Goal: Task Accomplishment & Management: Complete application form

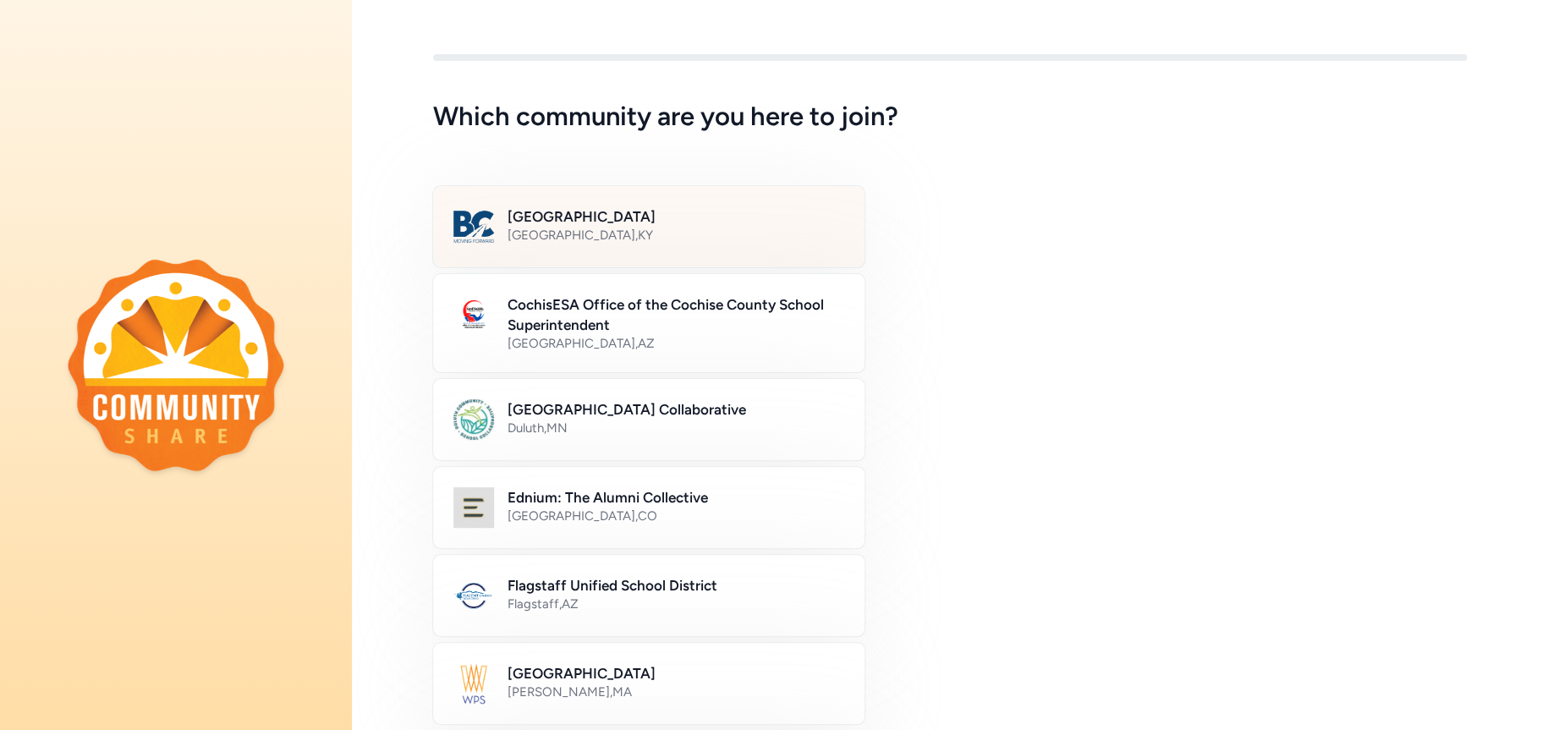
click at [606, 219] on h2 "[GEOGRAPHIC_DATA]" at bounding box center [675, 216] width 337 height 20
click at [611, 217] on h2 "[GEOGRAPHIC_DATA]" at bounding box center [674, 216] width 335 height 20
click at [524, 246] on div "Bullitt County Public Schools [GEOGRAPHIC_DATA] , [GEOGRAPHIC_DATA]" at bounding box center [674, 226] width 335 height 41
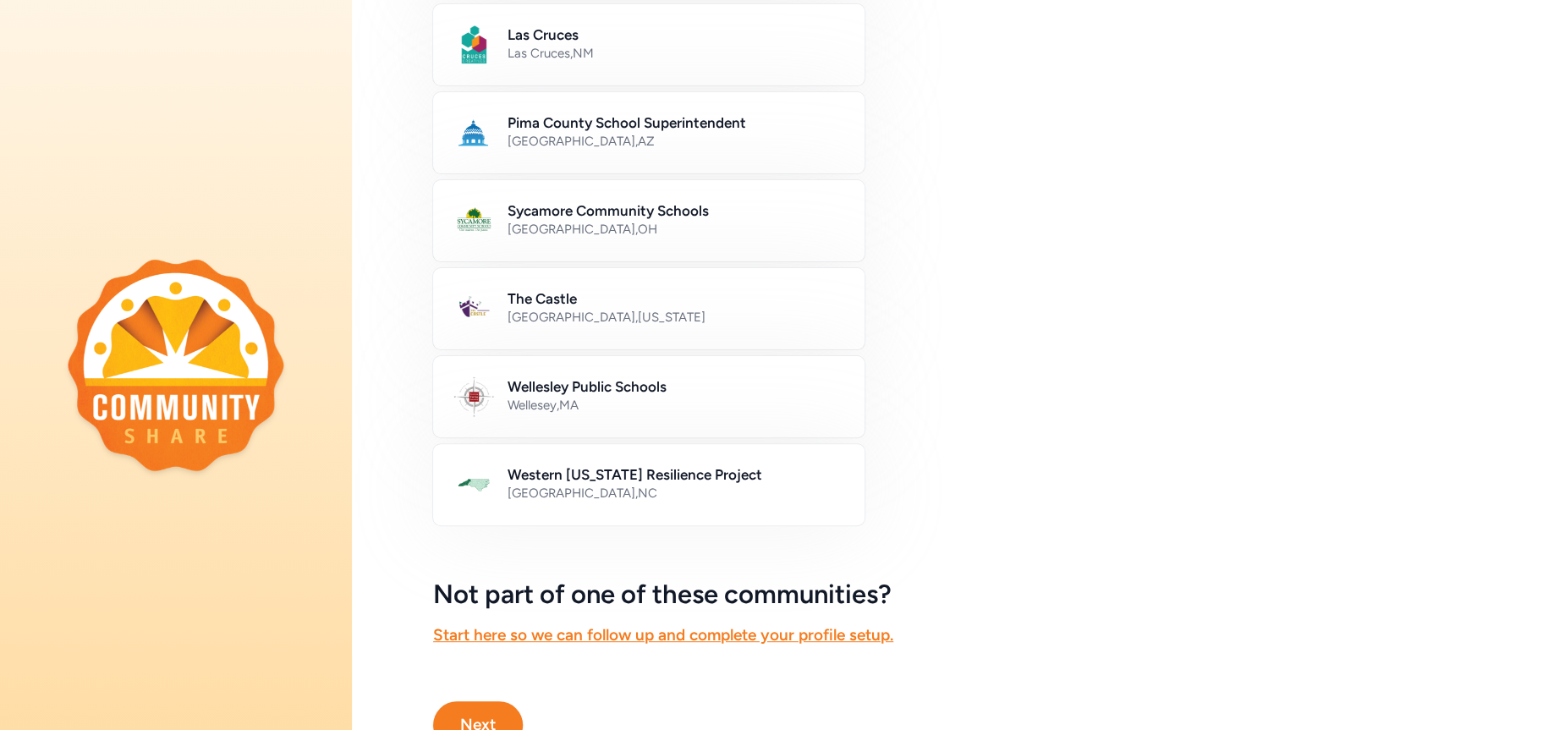
scroll to position [898, 0]
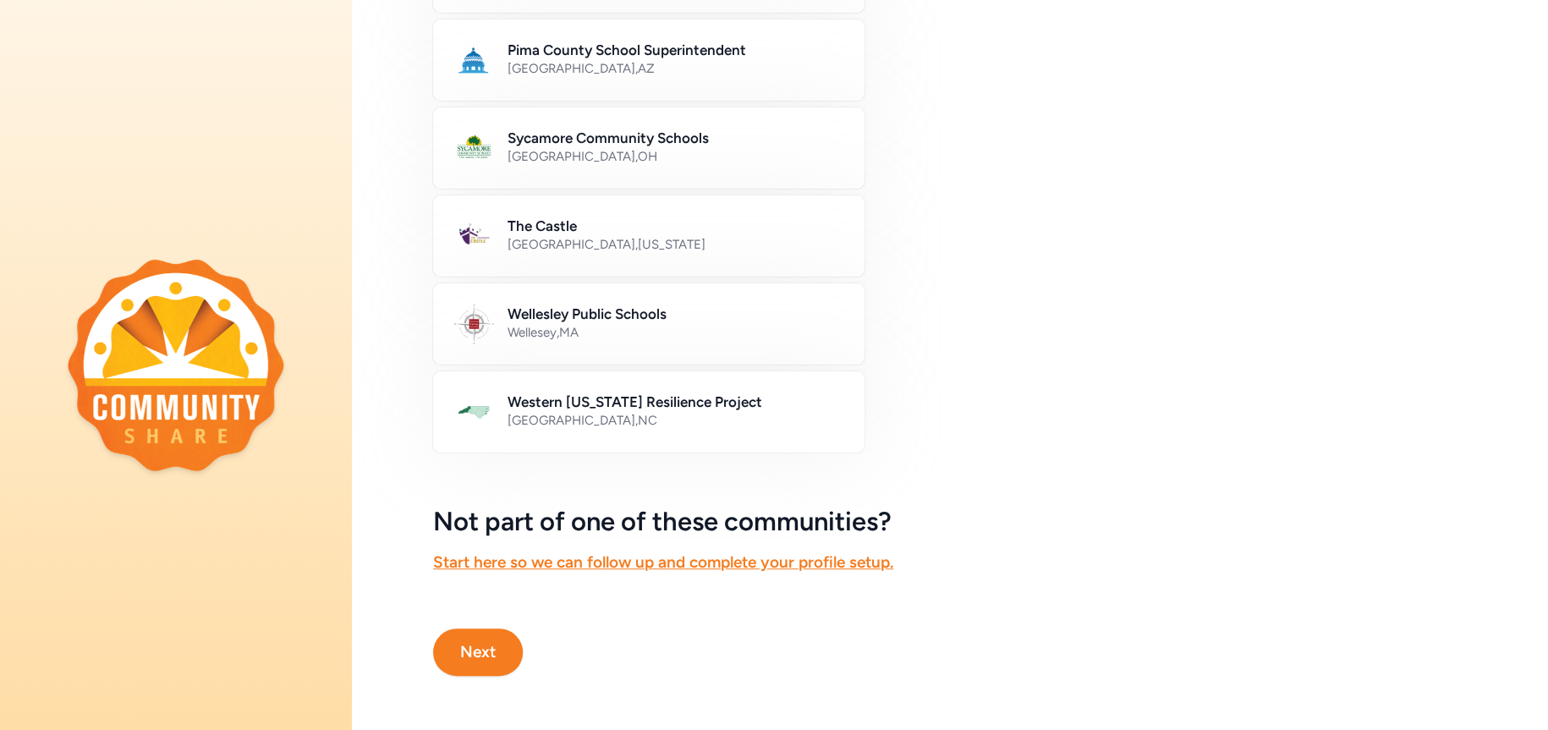
click at [489, 634] on button "Next" at bounding box center [478, 651] width 90 height 47
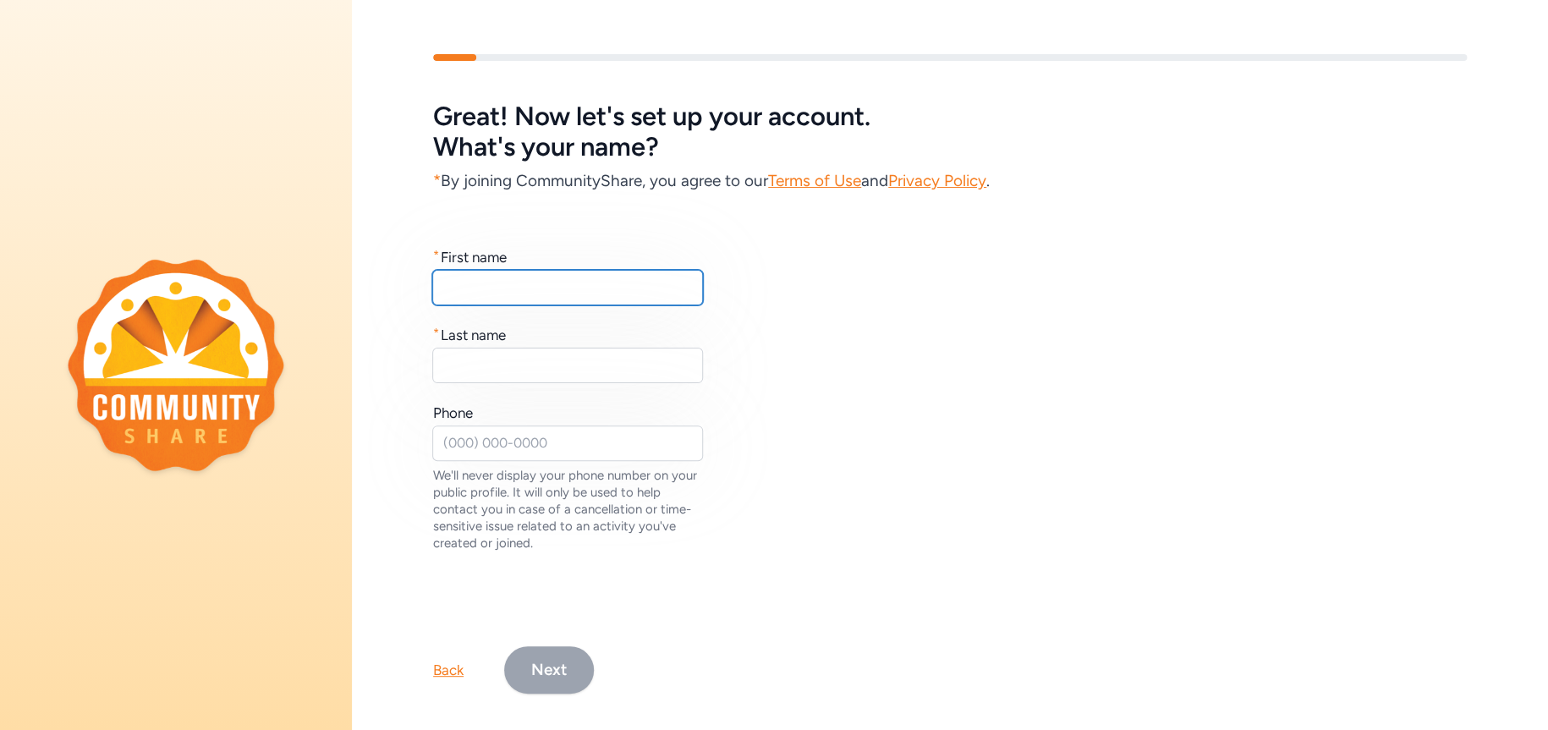
click at [516, 286] on input "text" at bounding box center [567, 288] width 271 height 36
type input "[PERSON_NAME]"
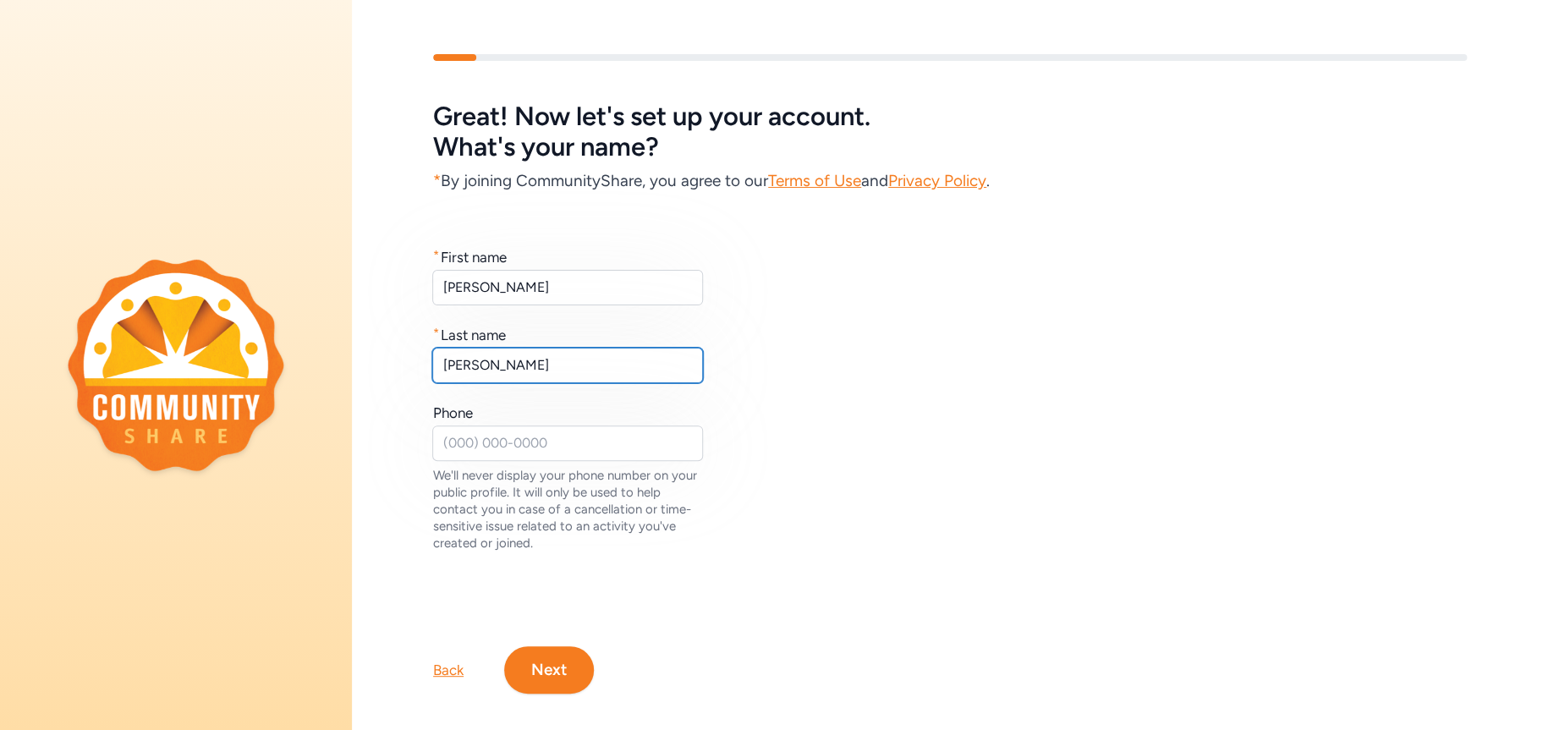
type input "[PERSON_NAME]"
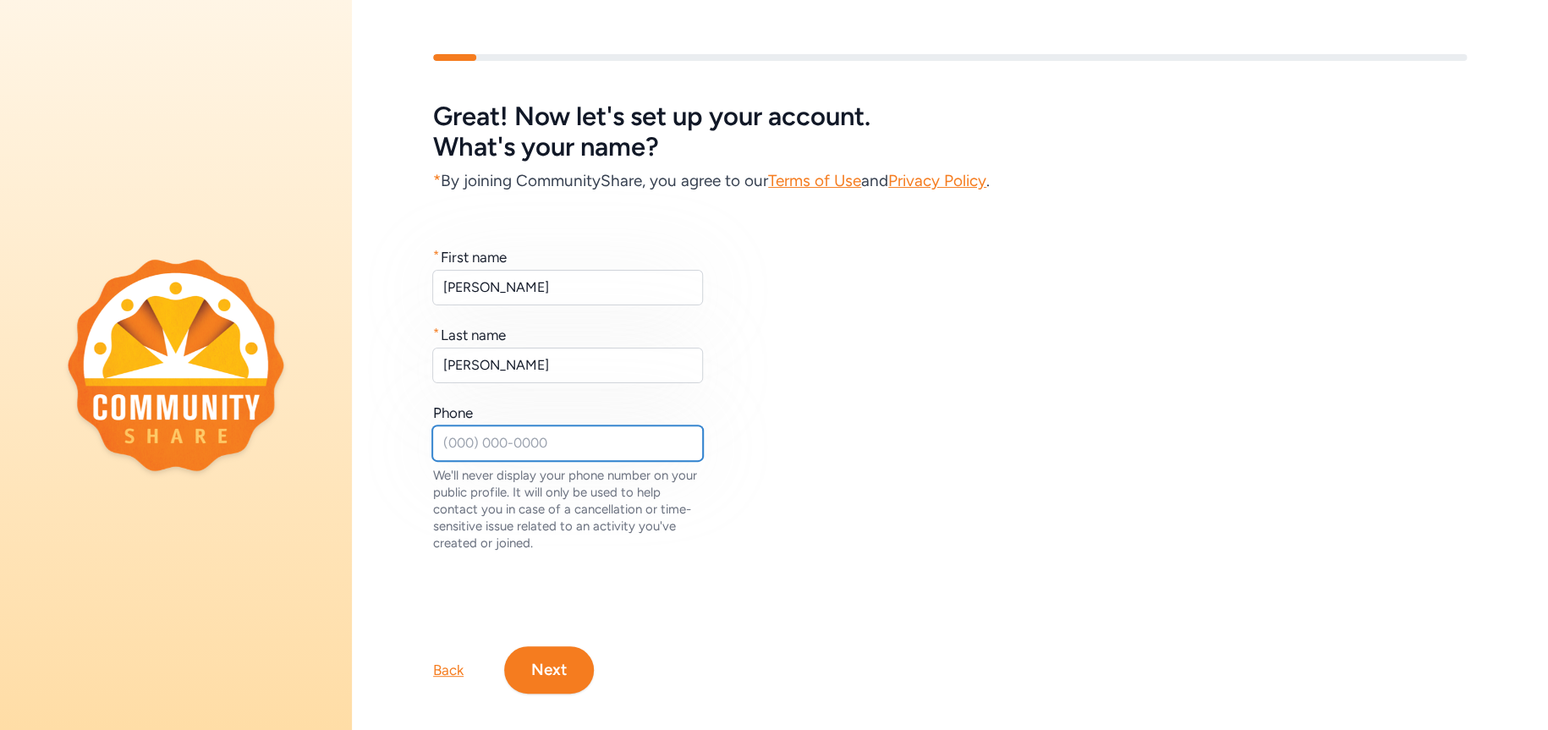
click at [543, 435] on input "text" at bounding box center [567, 443] width 271 height 36
type input "[PHONE_NUMBER]"
click at [572, 668] on button "Next" at bounding box center [549, 669] width 90 height 47
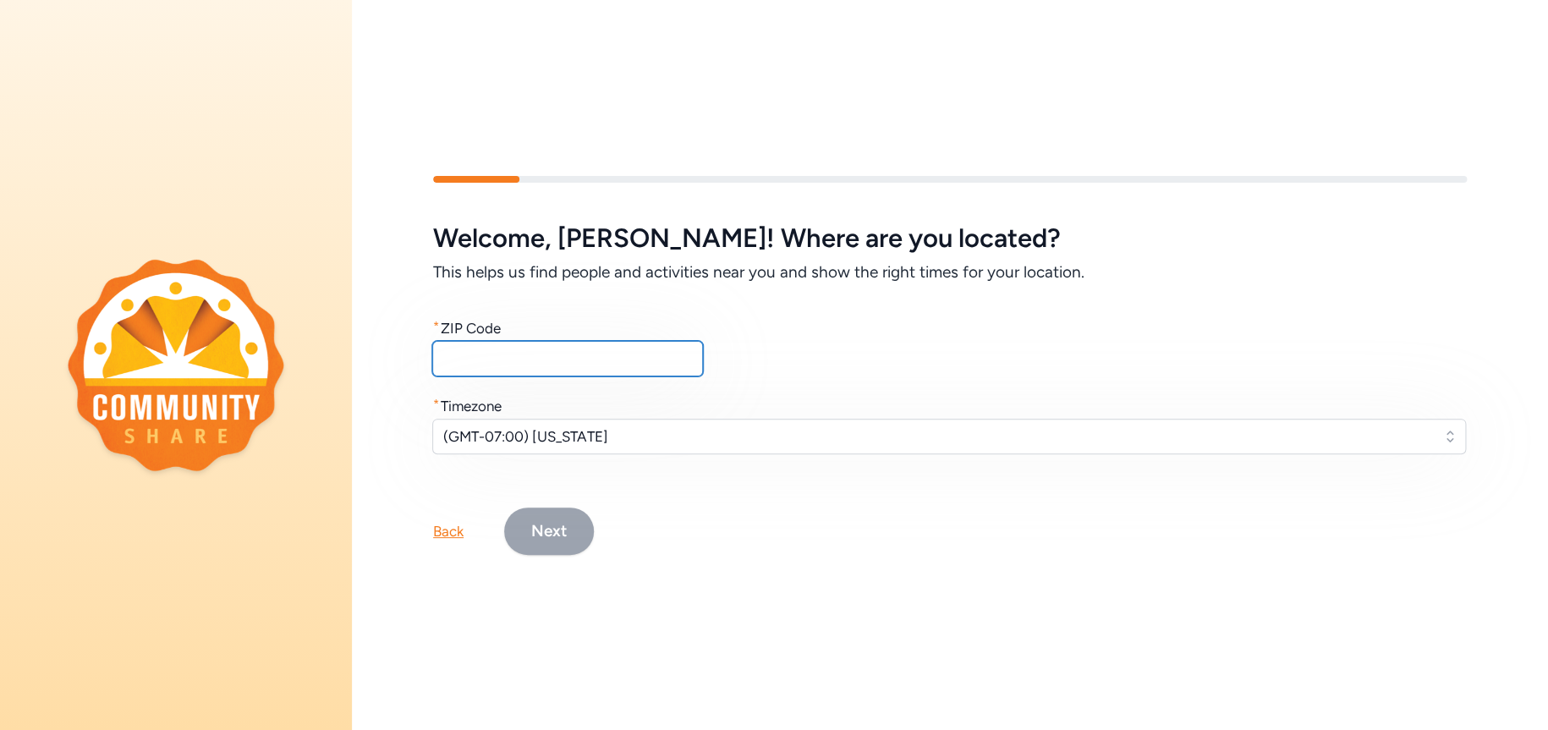
click at [536, 359] on input "text" at bounding box center [567, 359] width 271 height 36
type input "40047"
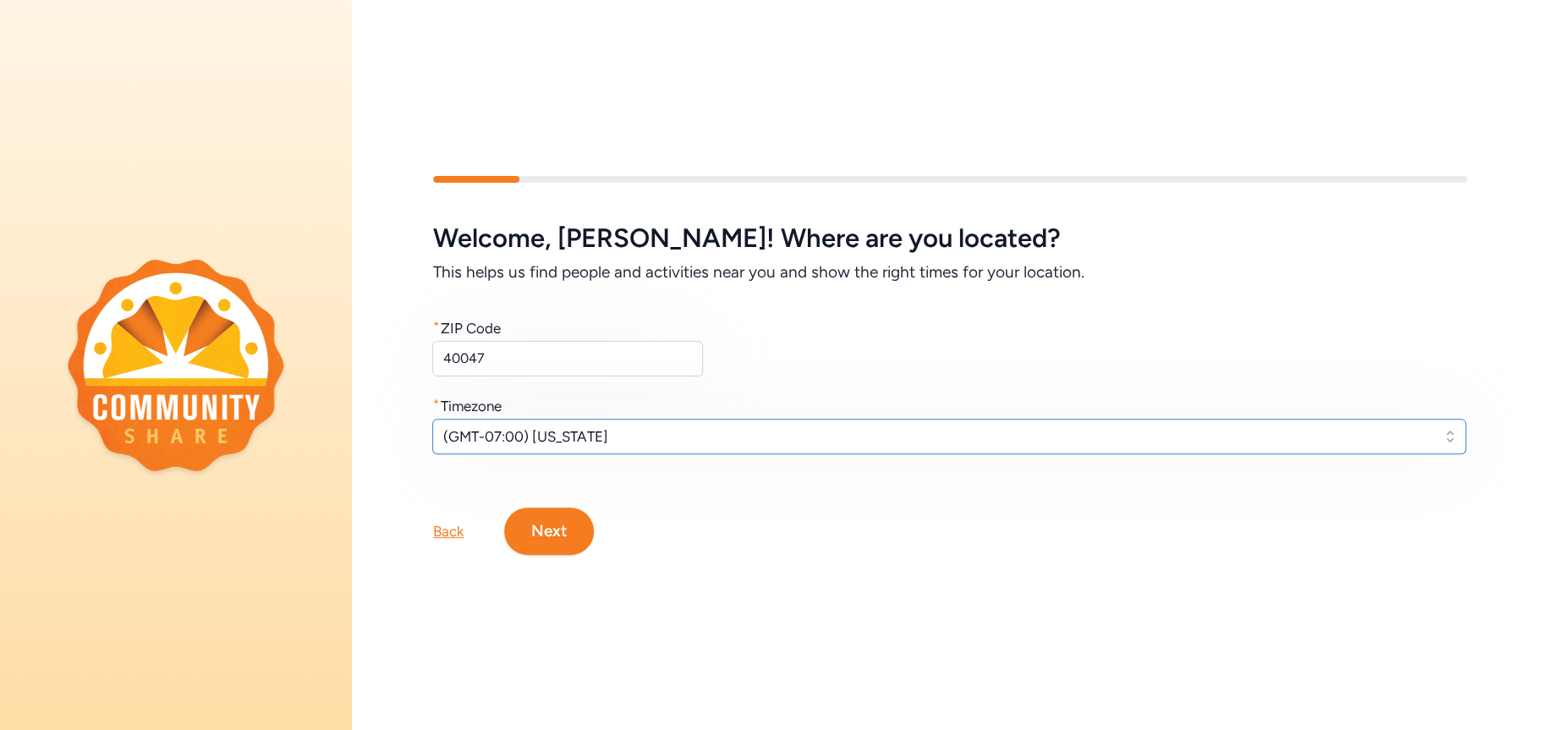
click at [541, 426] on span "(GMT-07:00) [US_STATE]" at bounding box center [937, 436] width 988 height 20
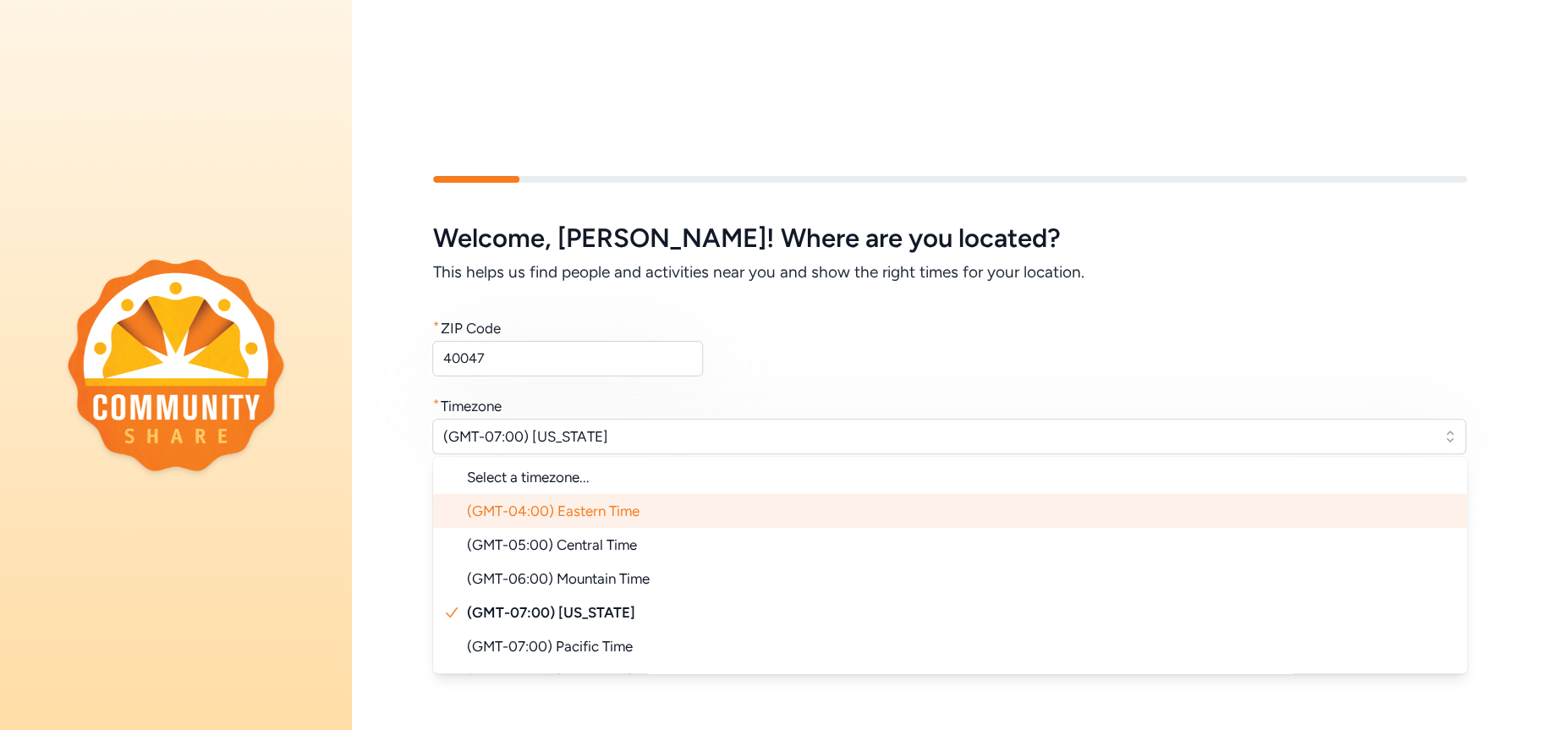
click at [578, 511] on span "(GMT-04:00) Eastern Time" at bounding box center [553, 510] width 173 height 17
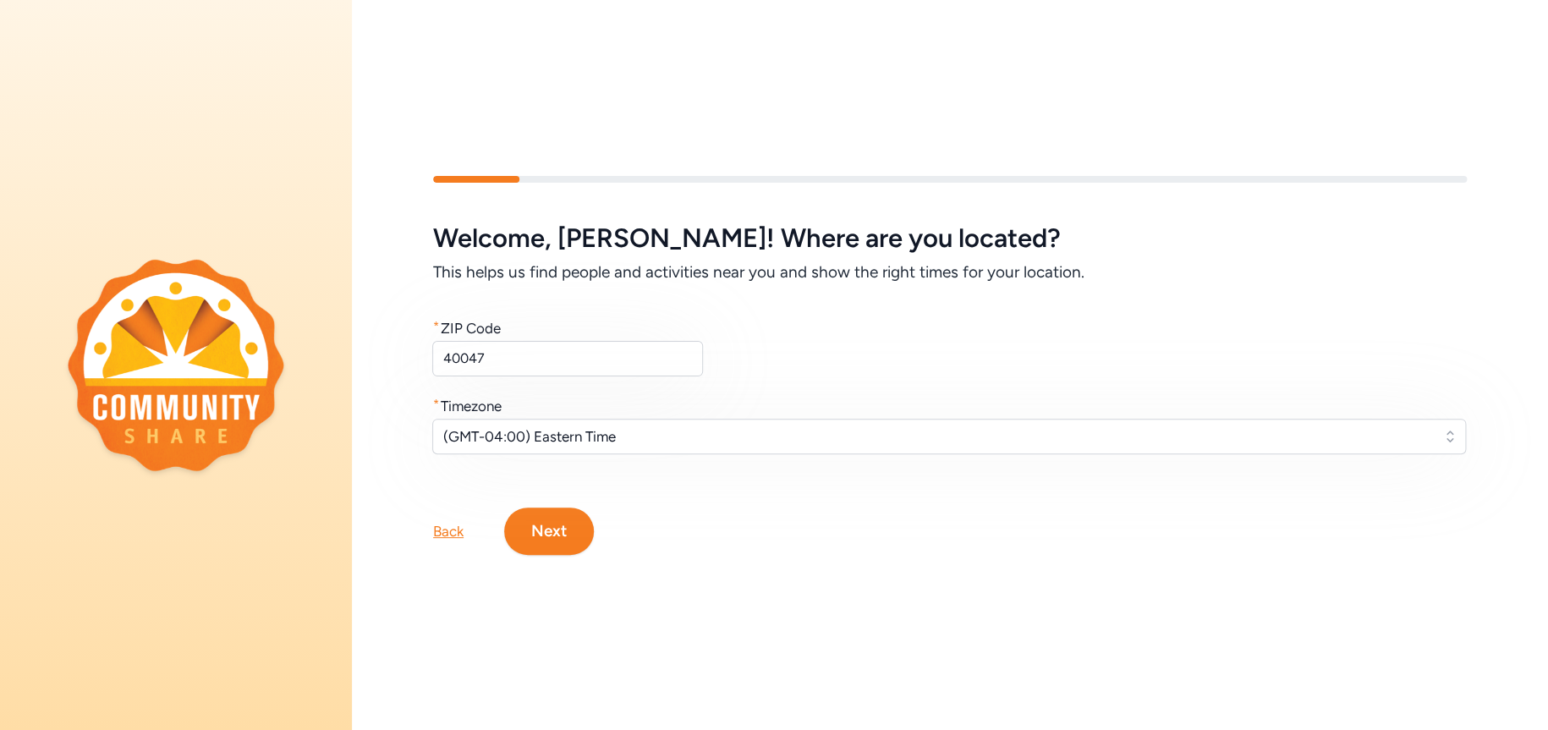
click at [568, 535] on button "Next" at bounding box center [549, 530] width 90 height 47
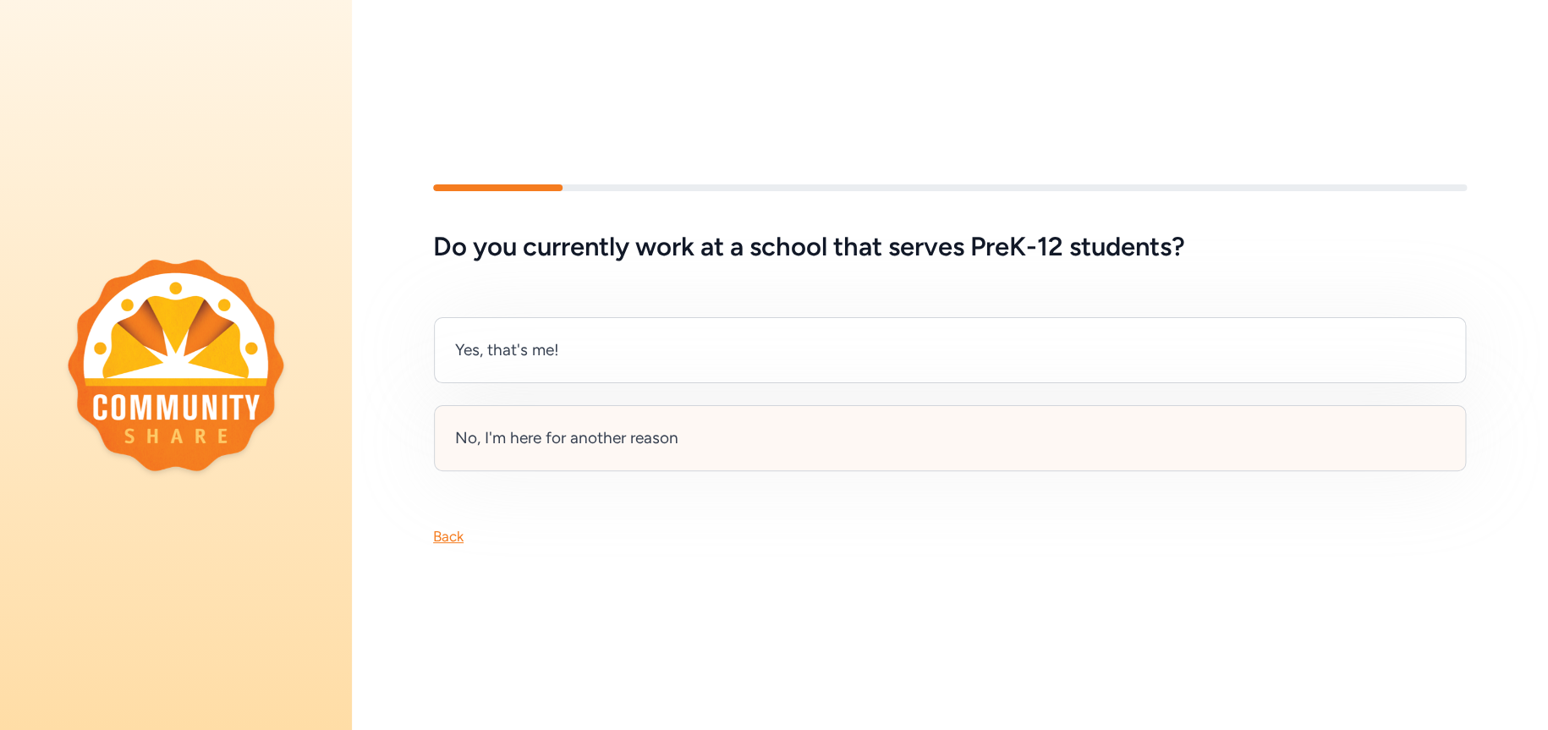
click at [575, 438] on div "No, I'm here for another reason" at bounding box center [566, 438] width 223 height 24
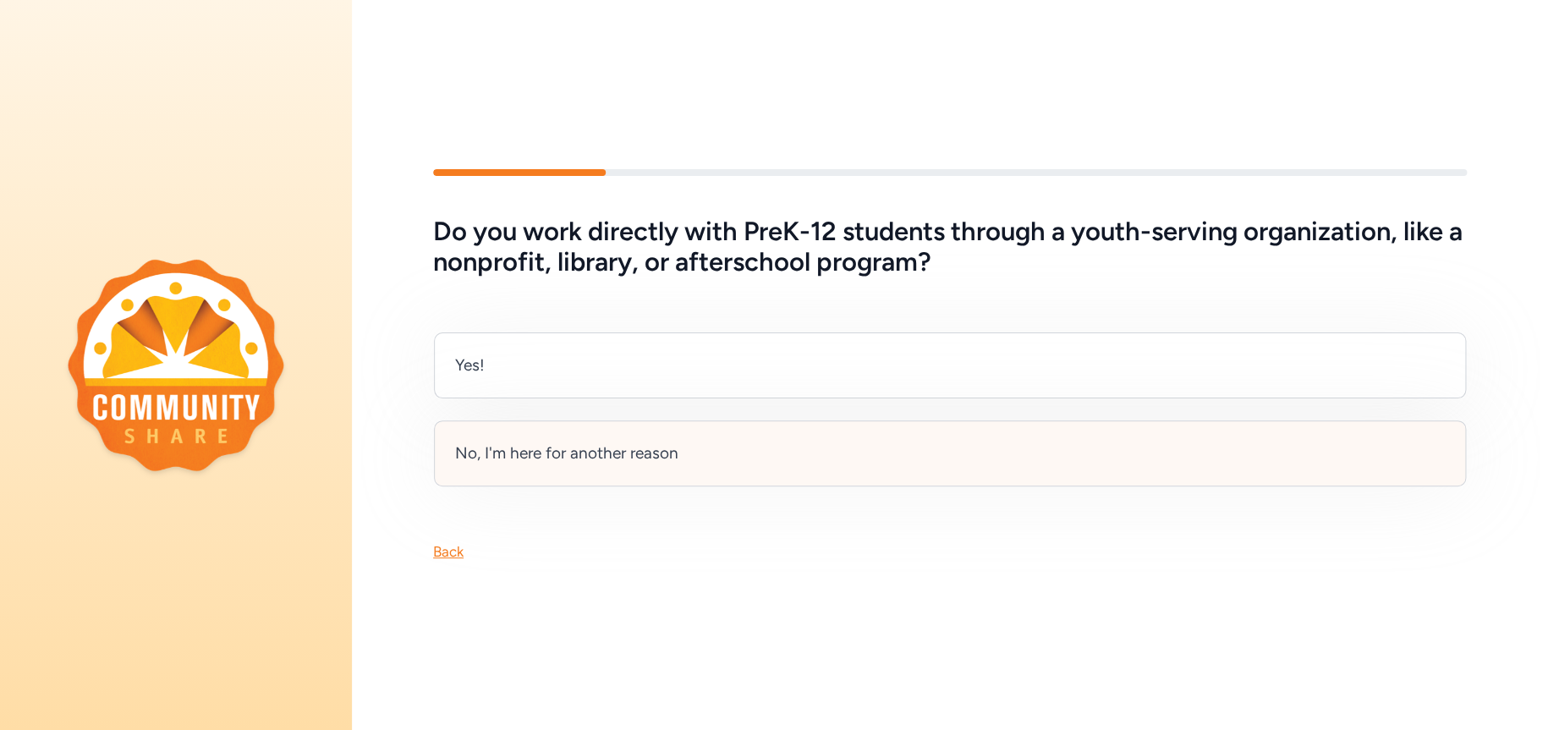
click at [650, 452] on div "No, I'm here for another reason" at bounding box center [566, 454] width 223 height 24
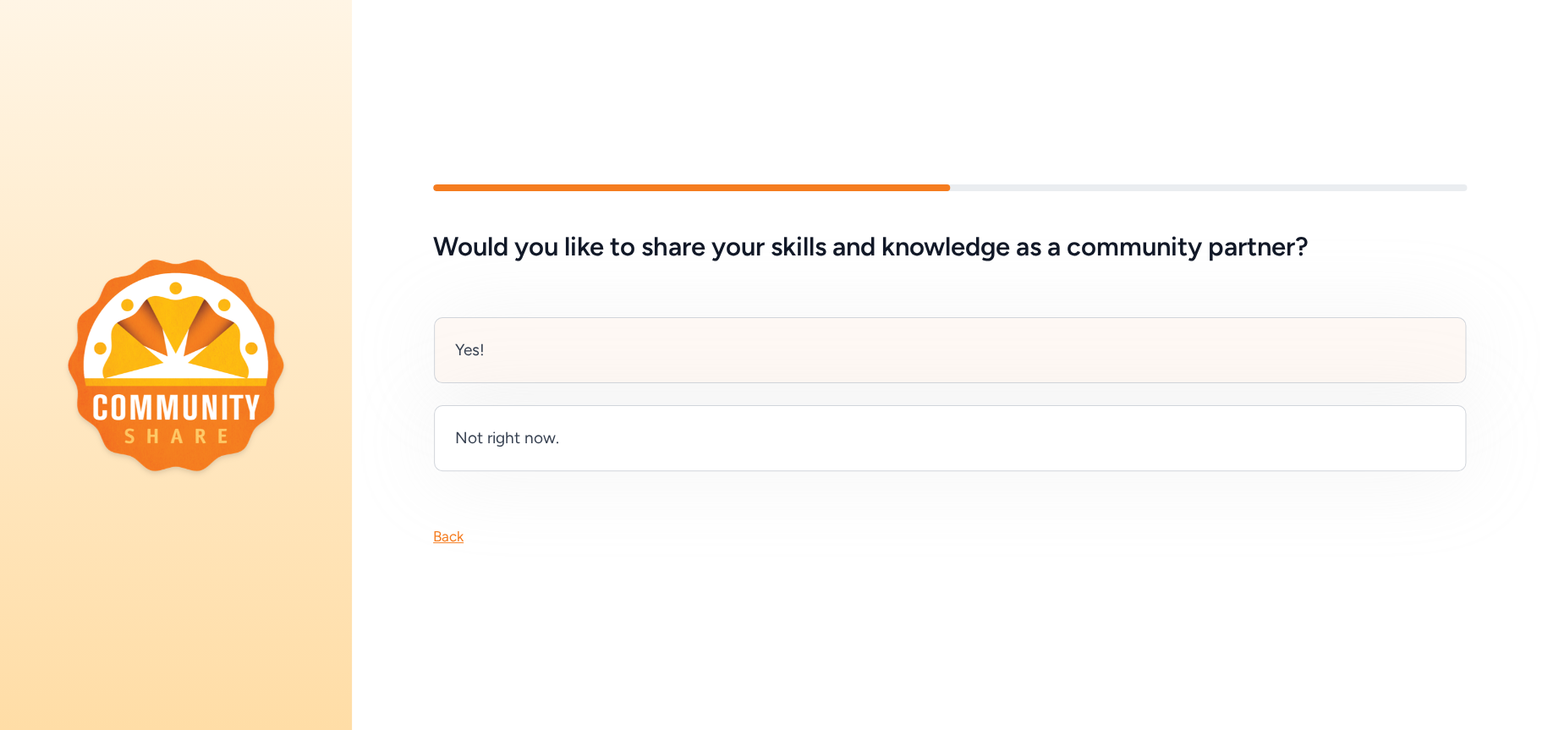
click at [516, 340] on div "Yes!" at bounding box center [950, 350] width 1032 height 66
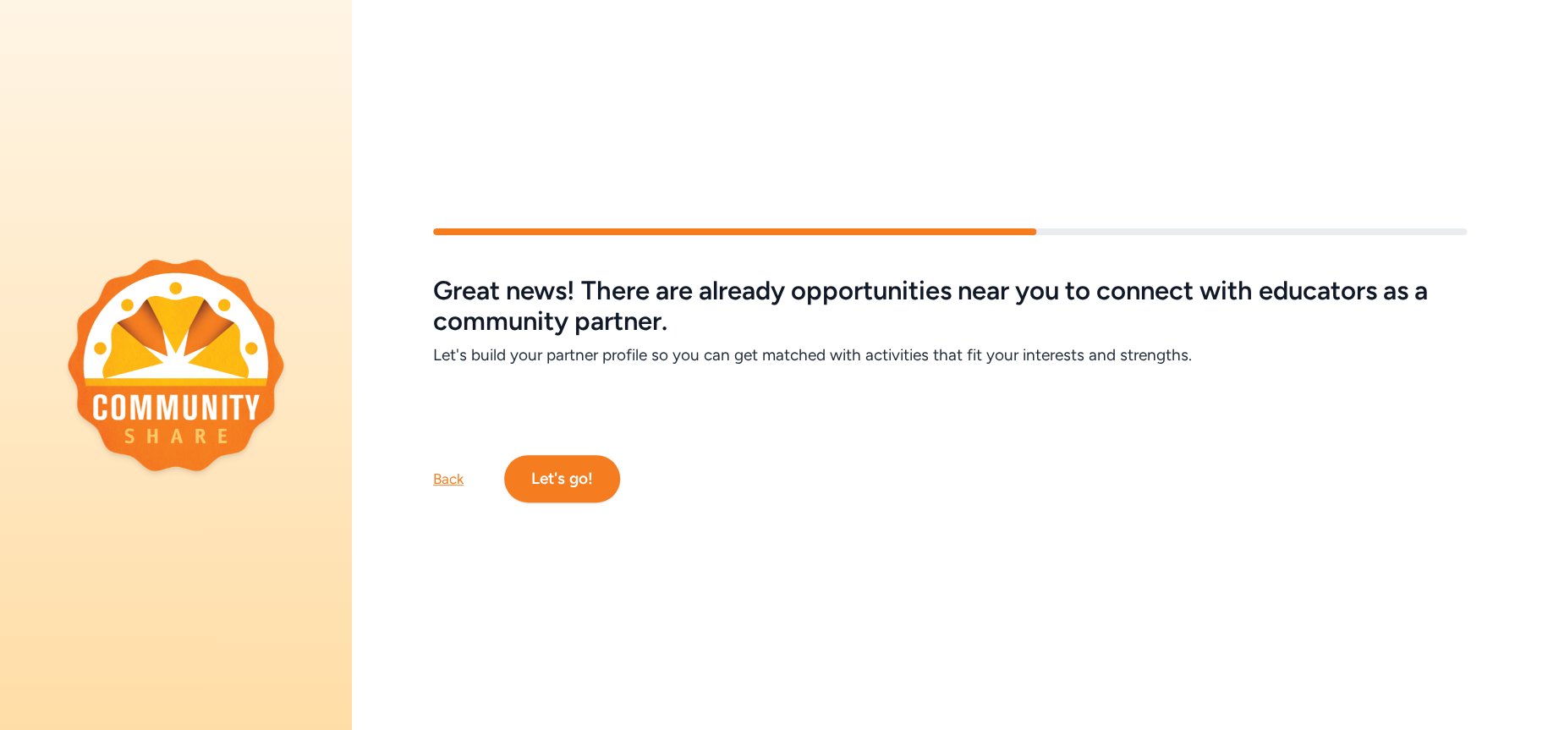
click at [579, 472] on button "Let's go!" at bounding box center [562, 478] width 116 height 47
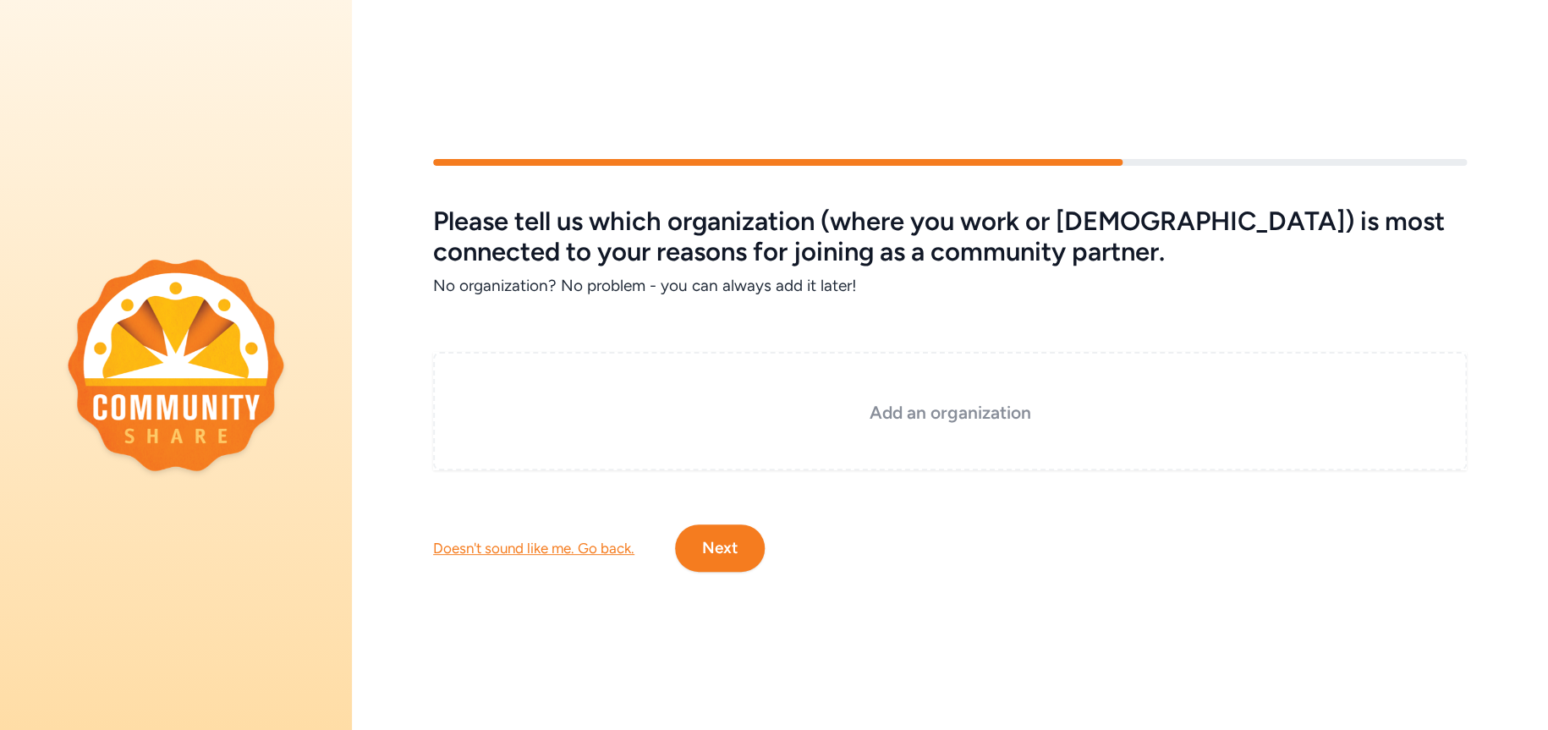
click at [555, 371] on div "Add an organization" at bounding box center [950, 411] width 1034 height 118
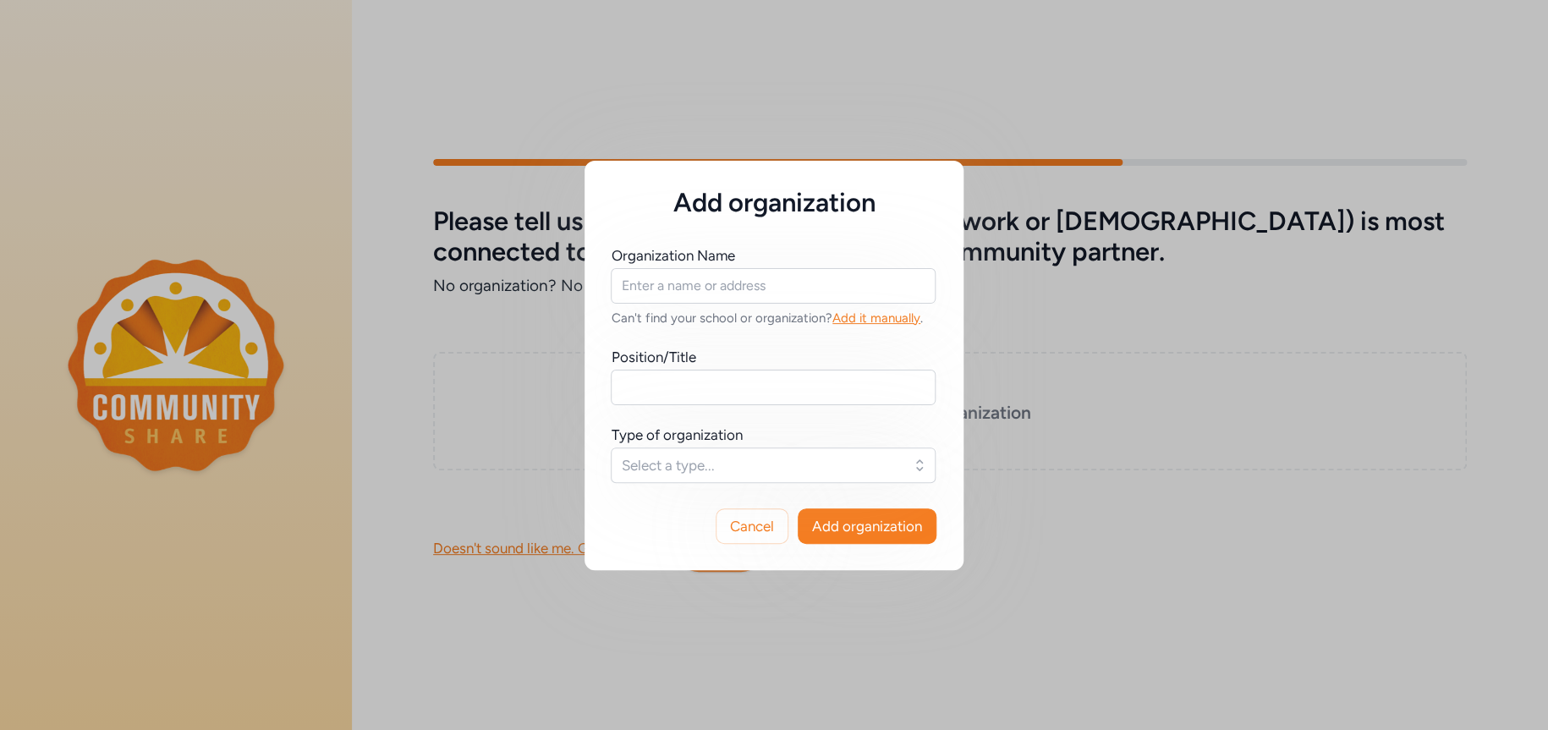
click at [982, 551] on div "Add organization Organization Name Can't find your school or organization? Add …" at bounding box center [774, 365] width 1548 height 730
